Goal: Use online tool/utility: Utilize a website feature to perform a specific function

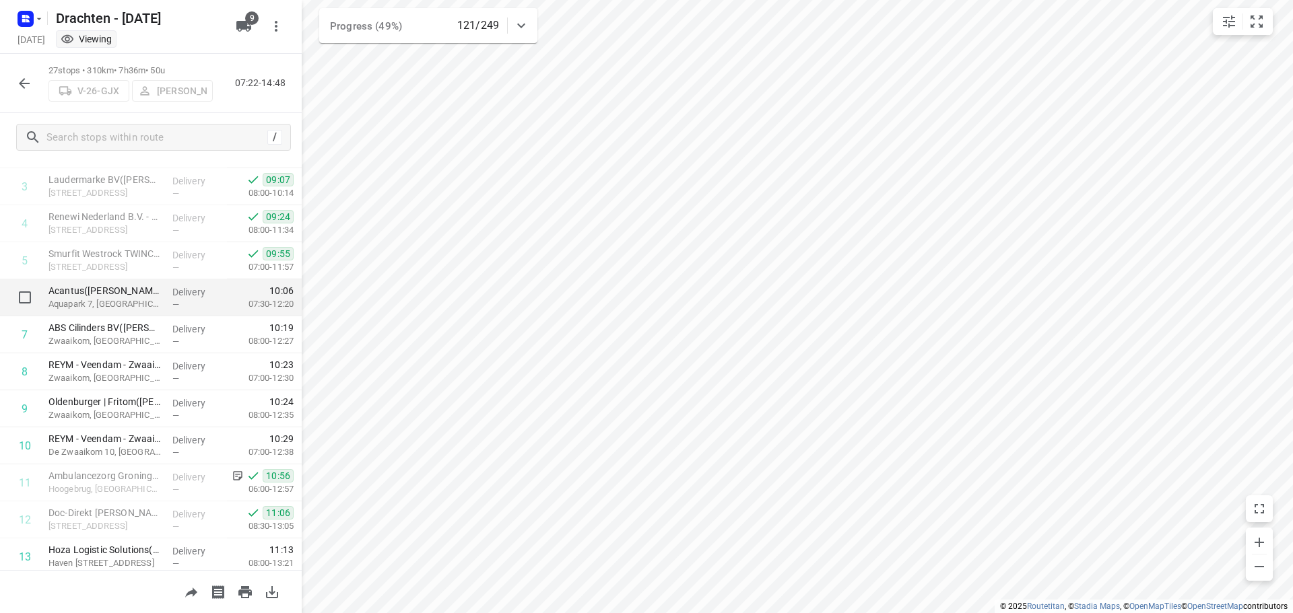
scroll to position [202, 0]
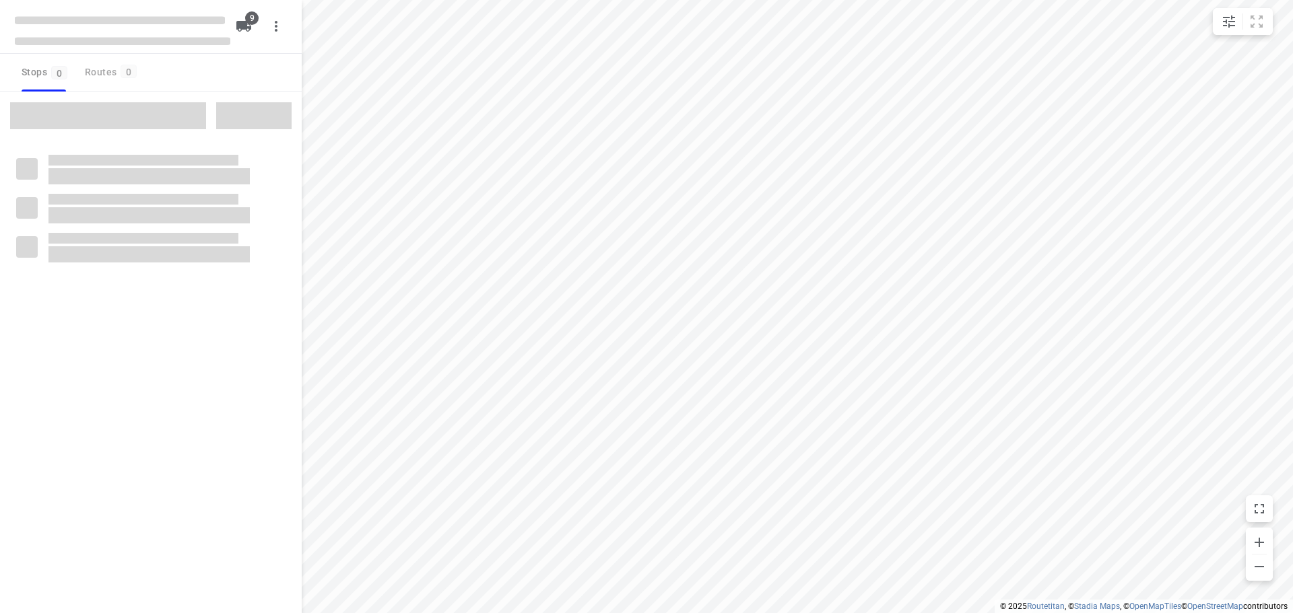
type input "distance"
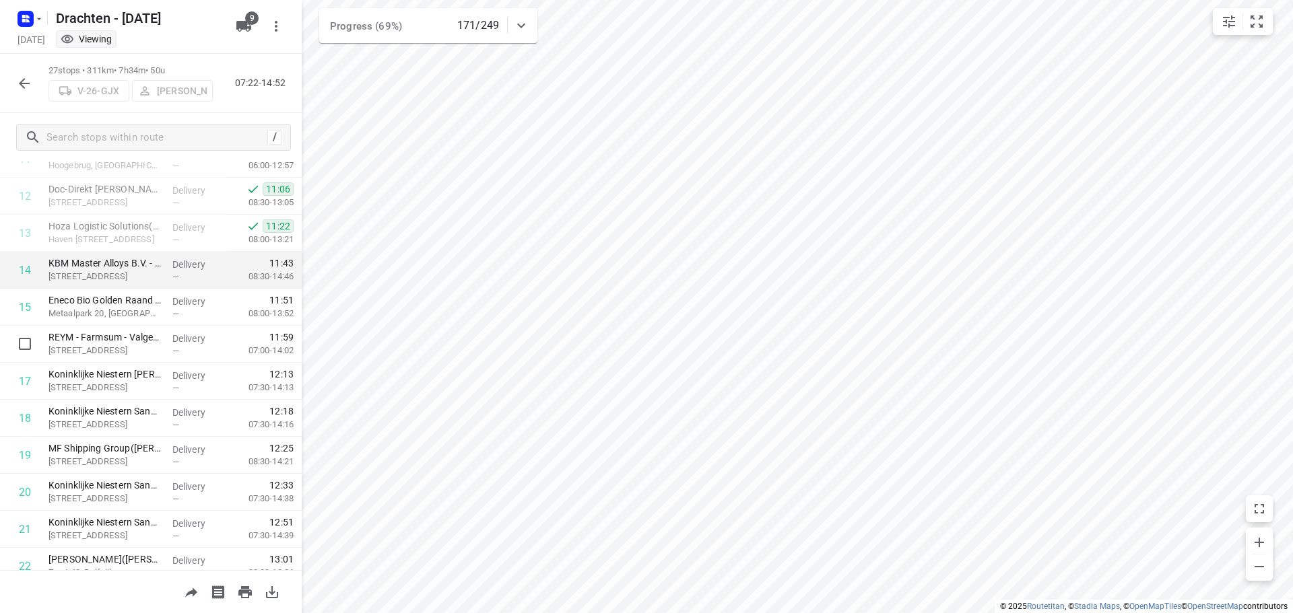
scroll to position [471, 0]
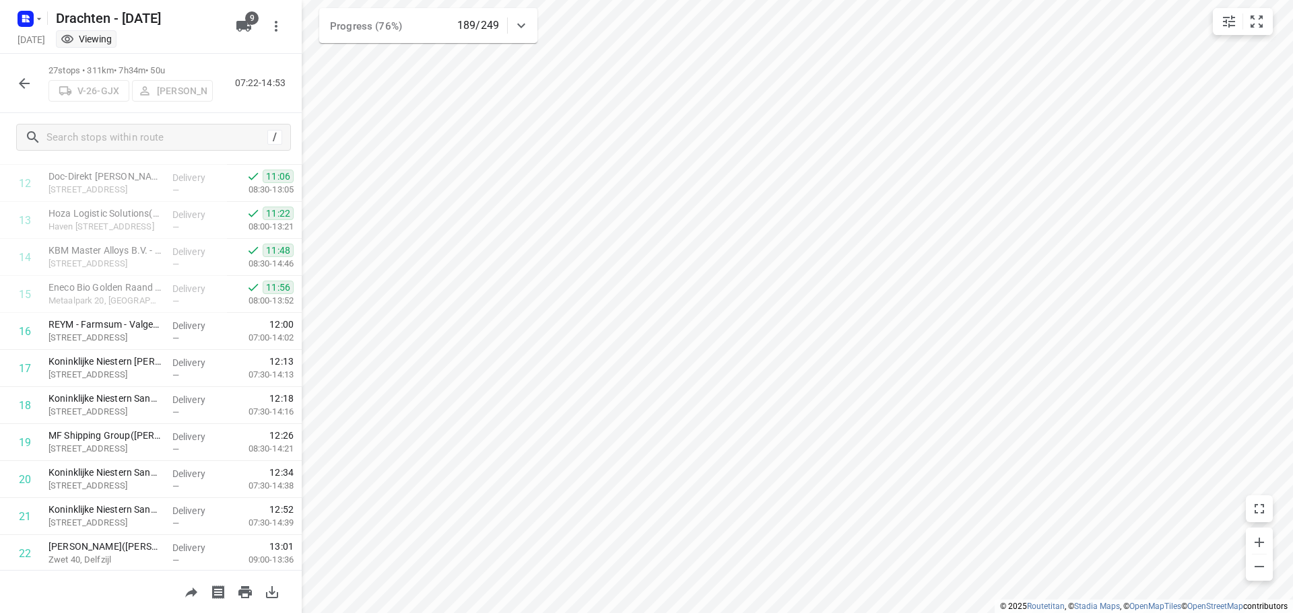
click at [20, 78] on icon "button" at bounding box center [24, 83] width 16 height 16
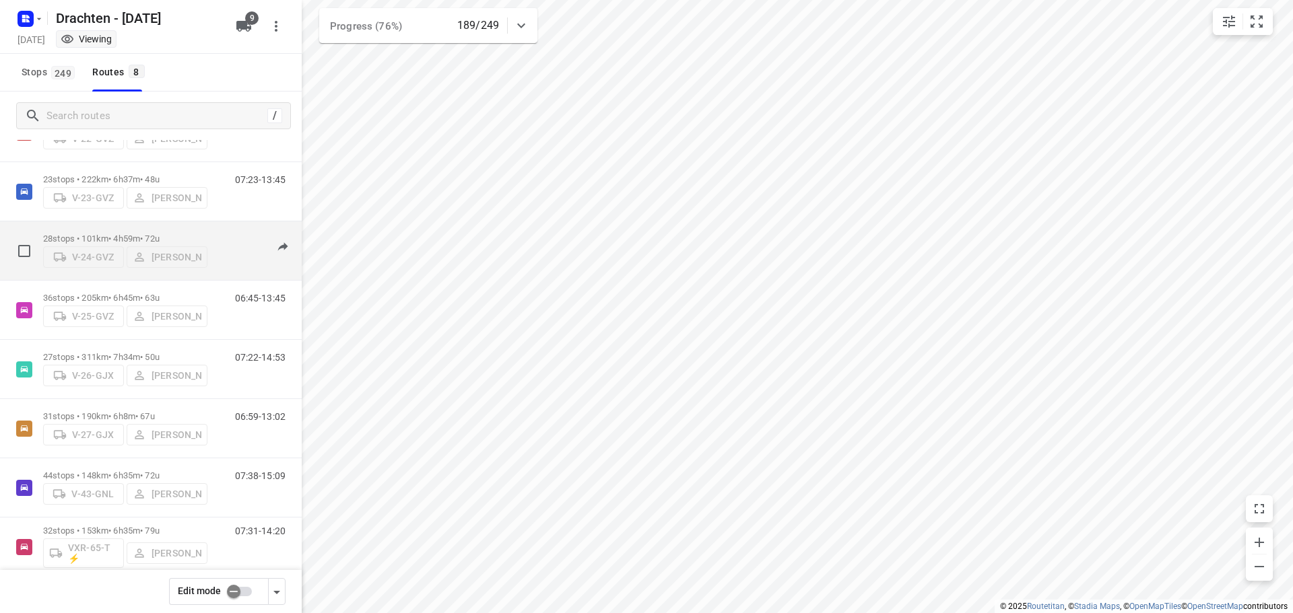
scroll to position [88, 0]
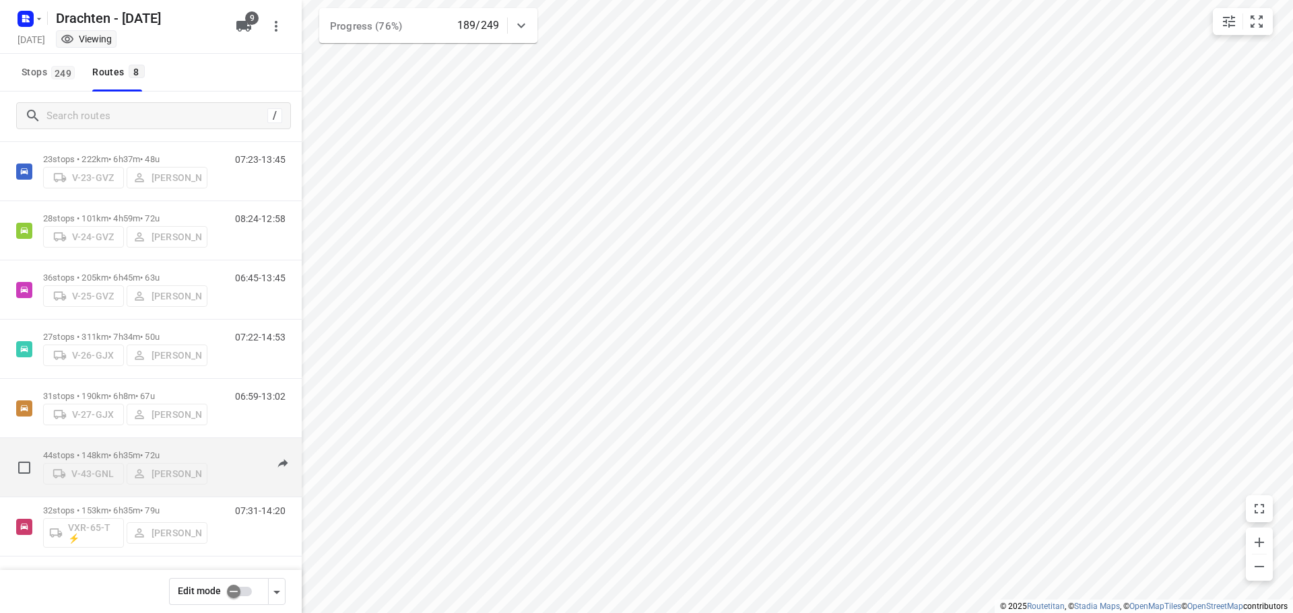
click at [119, 450] on p "44 stops • 148km • 6h35m • 72u" at bounding box center [125, 455] width 164 height 10
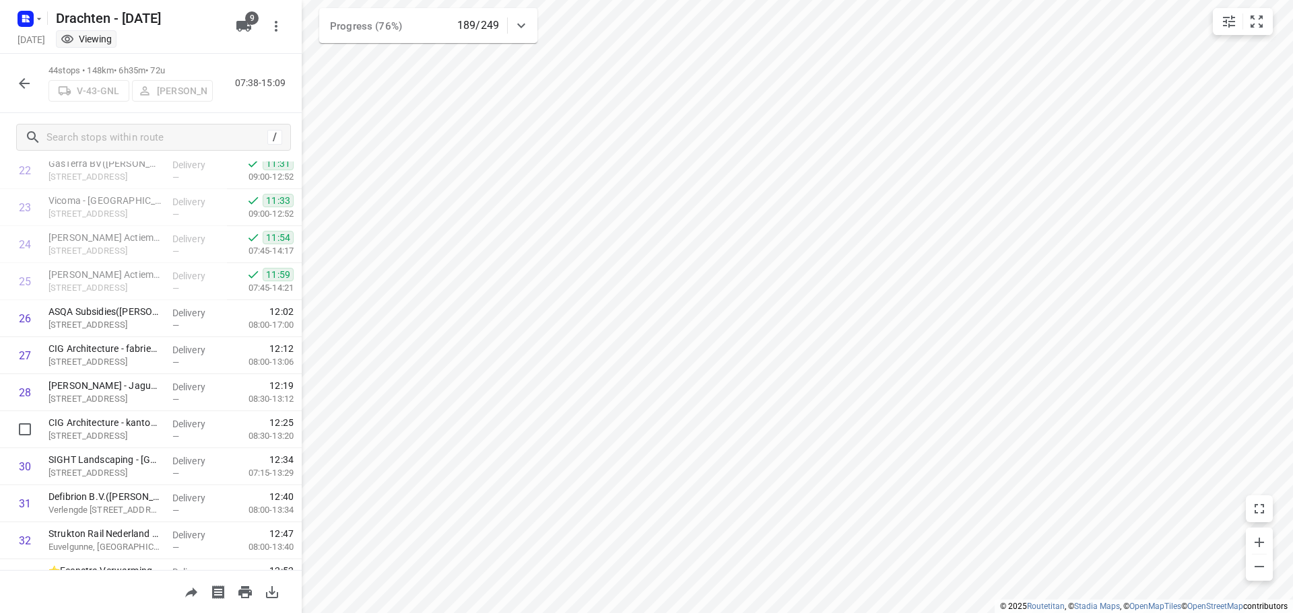
scroll to position [943, 0]
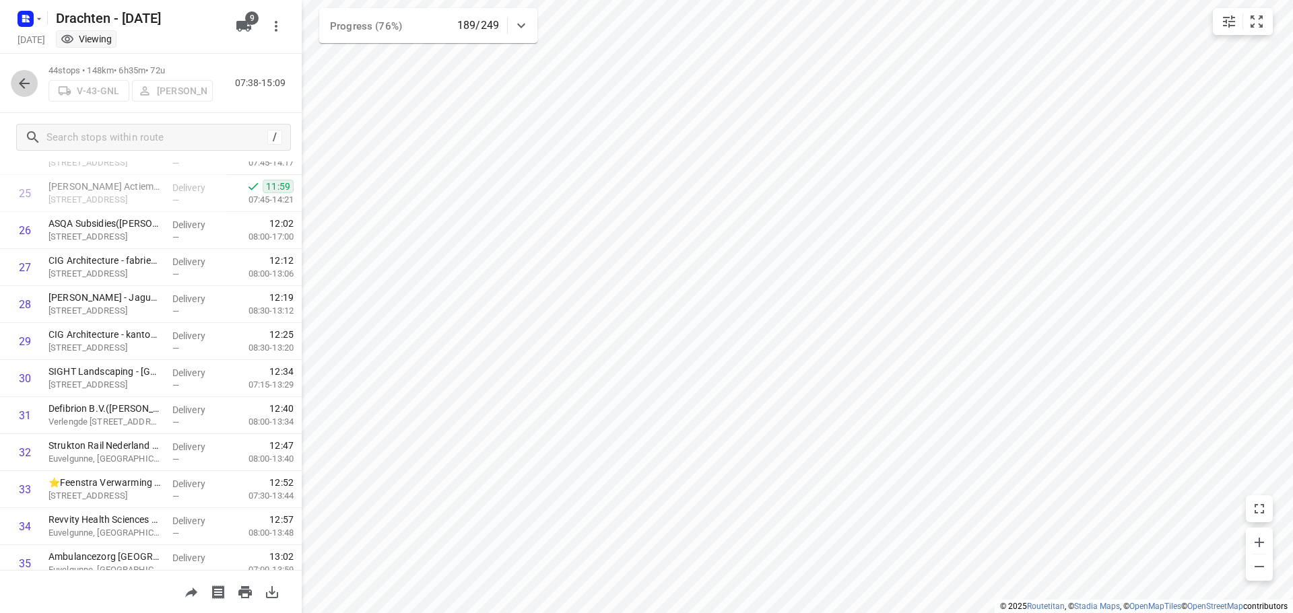
click at [22, 85] on icon "button" at bounding box center [24, 83] width 11 height 11
